Goal: Transaction & Acquisition: Purchase product/service

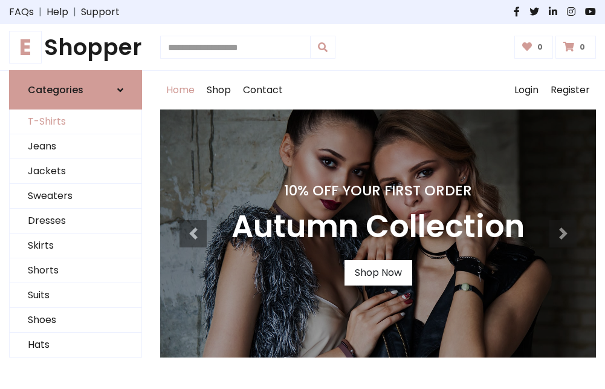
click at [76, 122] on link "T-Shirts" at bounding box center [76, 121] width 132 height 25
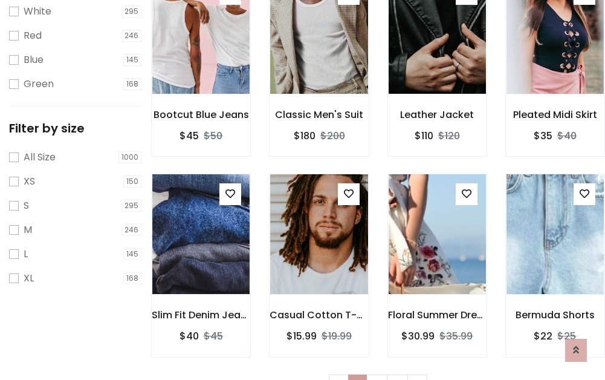
scroll to position [22, 0]
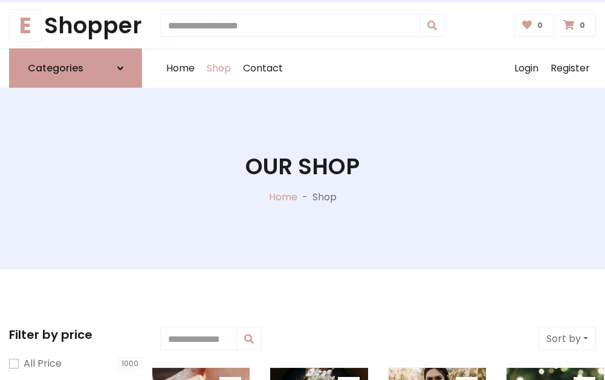
click at [302, 178] on h1 "Our Shop" at bounding box center [302, 166] width 114 height 27
click at [378, 68] on div "Home Shop Contact Log out Login Register" at bounding box center [378, 68] width 436 height 39
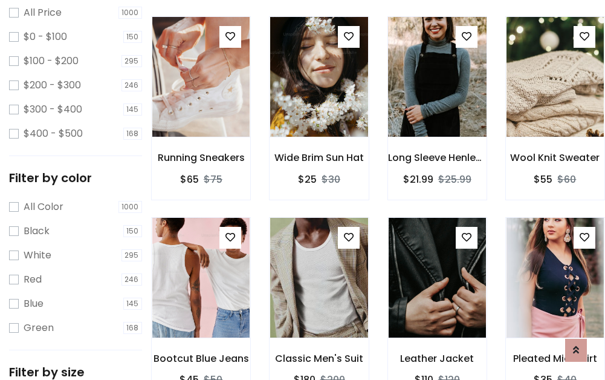
click at [437, 99] on img at bounding box center [437, 77] width 117 height 290
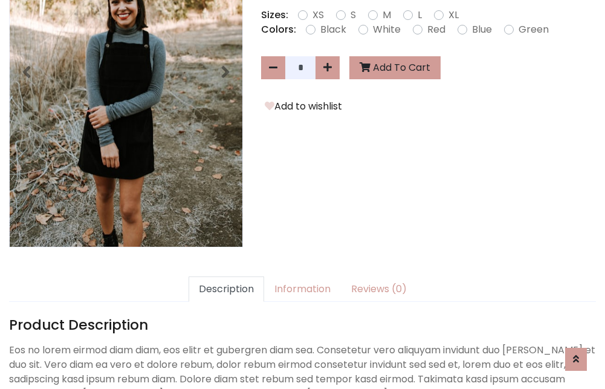
scroll to position [296, 0]
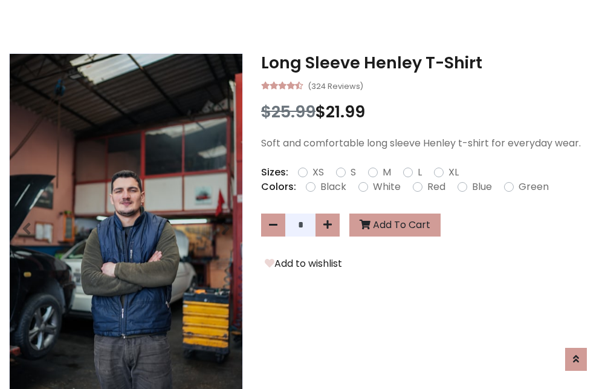
click at [429, 63] on h3 "Long Sleeve Henley T-Shirt" at bounding box center [428, 62] width 335 height 19
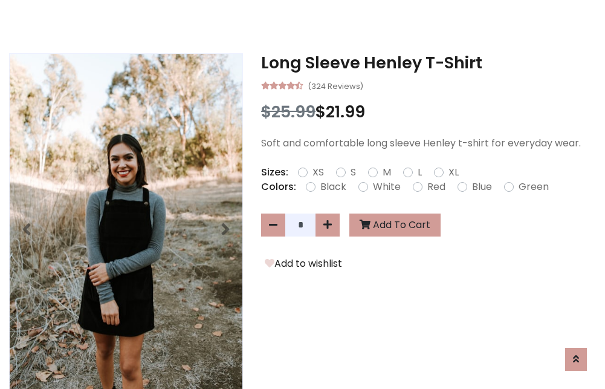
click at [429, 63] on h3 "Long Sleeve Henley T-Shirt" at bounding box center [428, 62] width 335 height 19
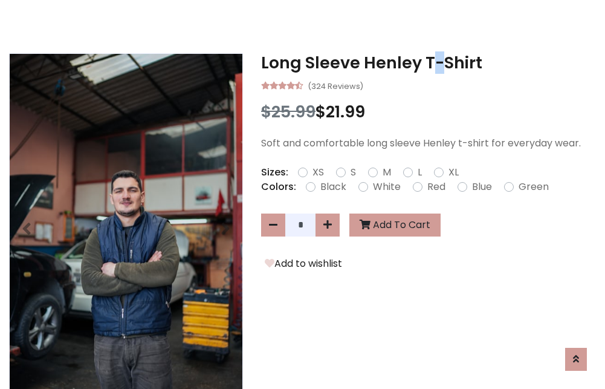
click at [429, 63] on h3 "Long Sleeve Henley T-Shirt" at bounding box center [428, 62] width 335 height 19
